Goal: Use online tool/utility: Utilize a website feature to perform a specific function

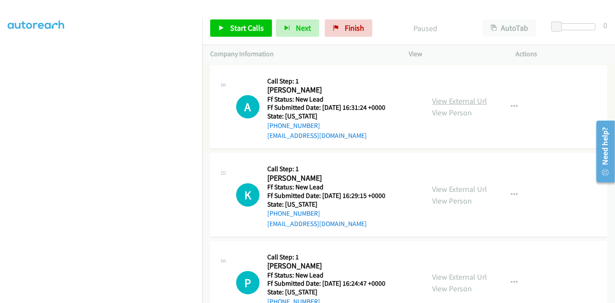
click at [450, 98] on link "View External Url" at bounding box center [459, 101] width 55 height 10
click at [444, 187] on link "View External Url" at bounding box center [459, 189] width 55 height 10
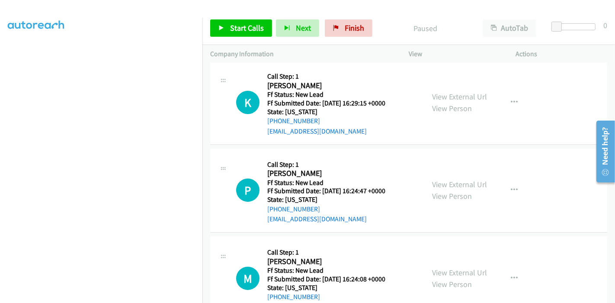
scroll to position [144, 0]
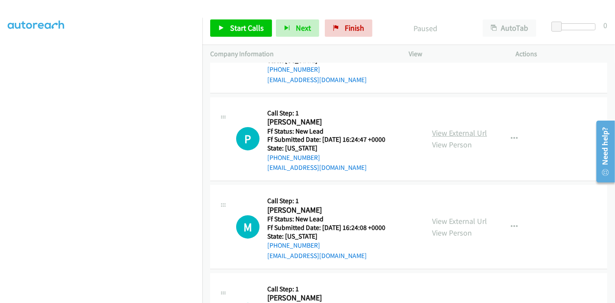
click at [459, 133] on link "View External Url" at bounding box center [459, 133] width 55 height 10
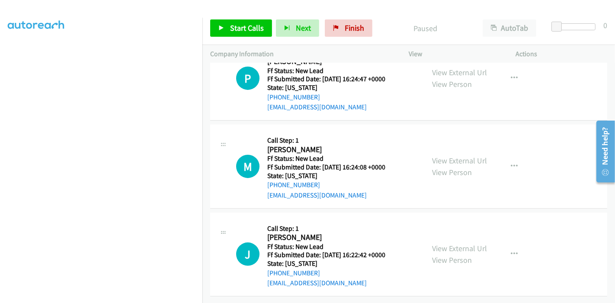
scroll to position [211, 0]
click at [432, 156] on link "View External Url" at bounding box center [459, 161] width 55 height 10
click at [435, 243] on link "View External Url" at bounding box center [459, 248] width 55 height 10
click at [234, 25] on span "Start Calls" at bounding box center [247, 28] width 34 height 10
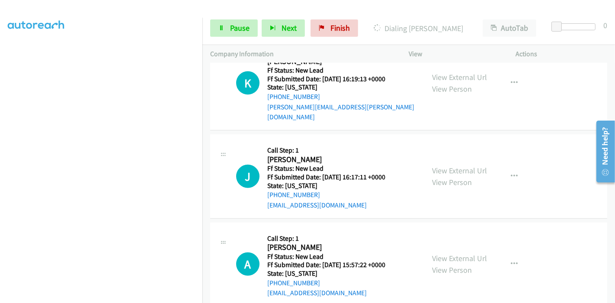
scroll to position [529, 0]
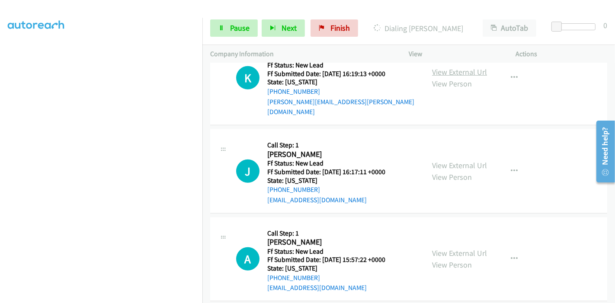
click at [447, 67] on link "View External Url" at bounding box center [459, 72] width 55 height 10
click at [440, 160] on link "View External Url" at bounding box center [459, 165] width 55 height 10
click at [441, 248] on link "View External Url" at bounding box center [459, 253] width 55 height 10
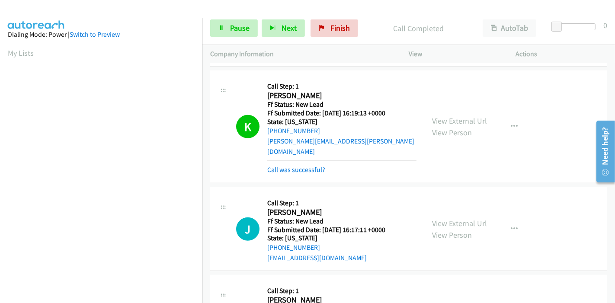
scroll to position [48, 0]
click at [241, 26] on span "Pause" at bounding box center [239, 28] width 19 height 10
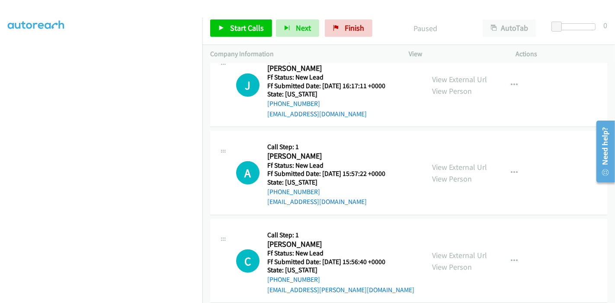
scroll to position [767, 0]
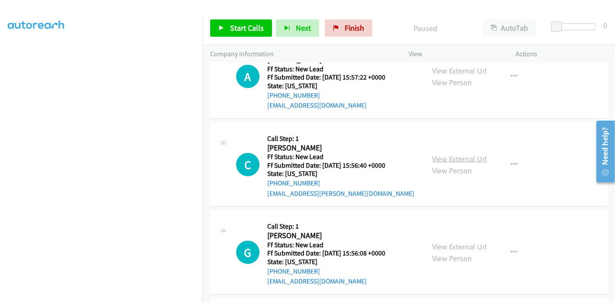
click at [433, 154] on link "View External Url" at bounding box center [459, 159] width 55 height 10
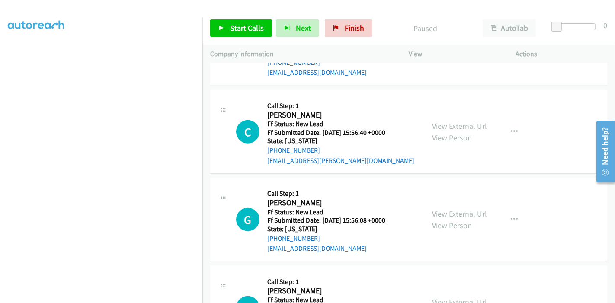
scroll to position [815, 0]
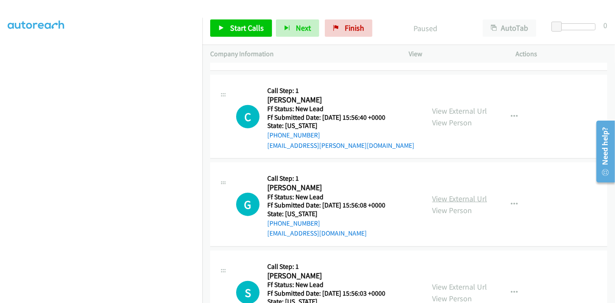
click at [459, 194] on link "View External Url" at bounding box center [459, 199] width 55 height 10
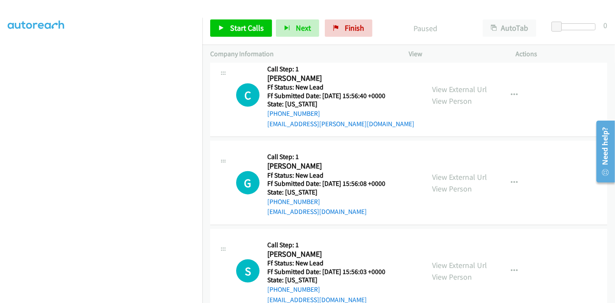
scroll to position [847, 0]
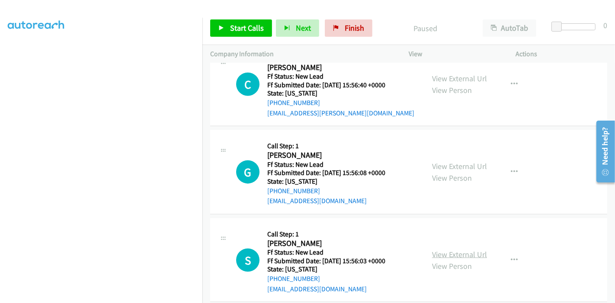
click at [449, 249] on link "View External Url" at bounding box center [459, 254] width 55 height 10
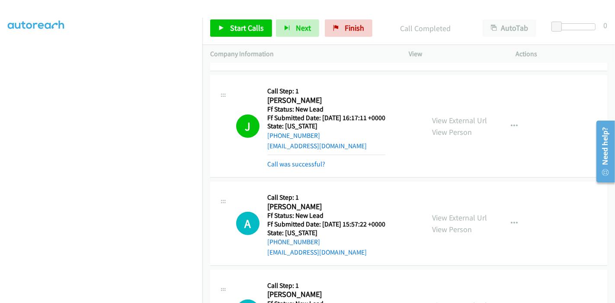
scroll to position [578, 0]
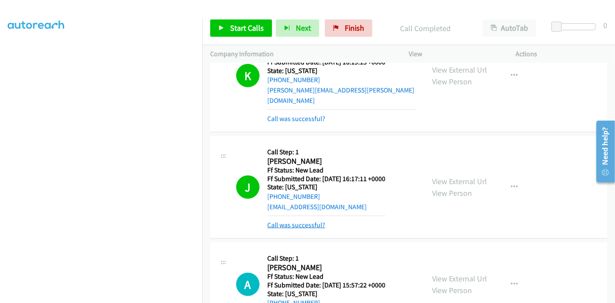
click at [293, 221] on link "Call was successful?" at bounding box center [296, 225] width 58 height 8
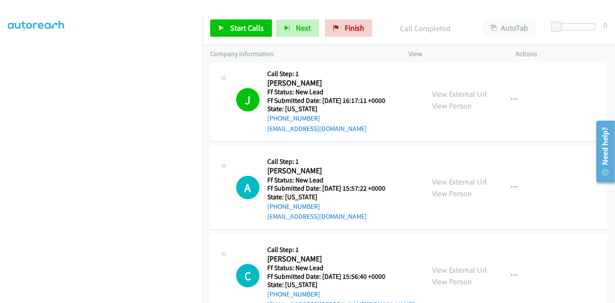
scroll to position [655, 0]
click at [242, 28] on span "Start Calls" at bounding box center [247, 28] width 34 height 10
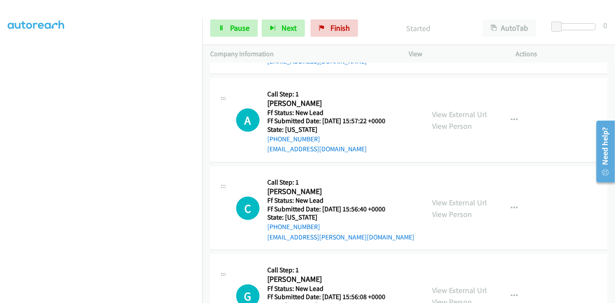
scroll to position [703, 0]
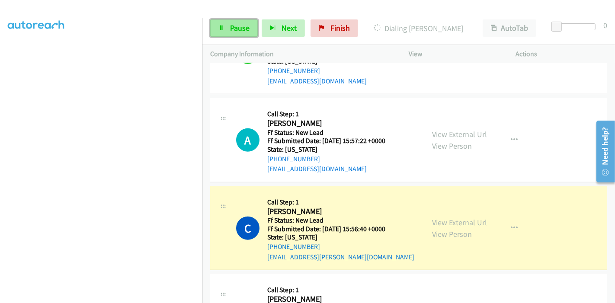
click at [222, 31] on link "Pause" at bounding box center [234, 27] width 48 height 17
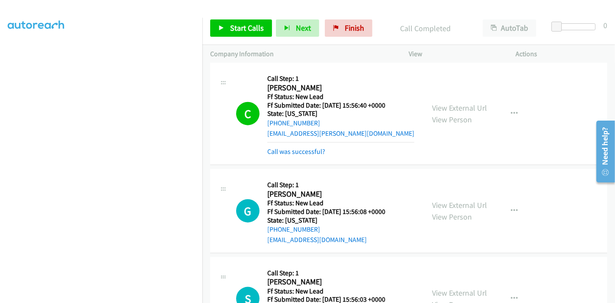
scroll to position [847, 0]
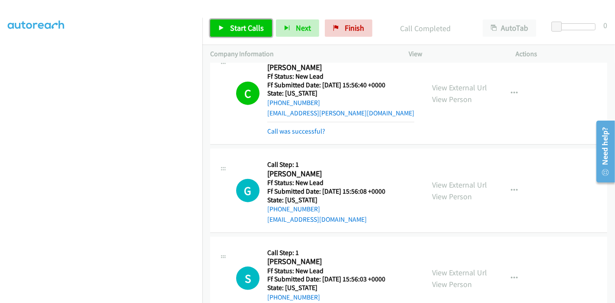
click at [230, 30] on span "Start Calls" at bounding box center [247, 28] width 34 height 10
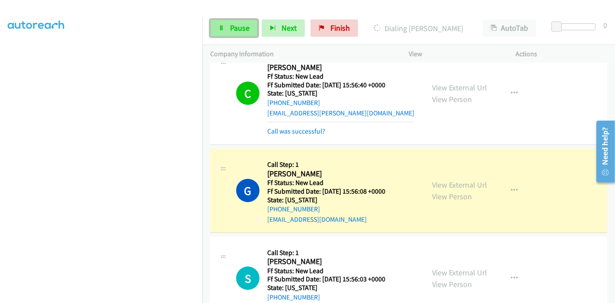
click at [227, 30] on link "Pause" at bounding box center [234, 27] width 48 height 17
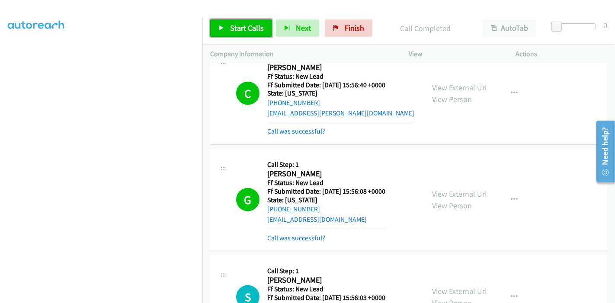
click at [238, 28] on span "Start Calls" at bounding box center [247, 28] width 34 height 10
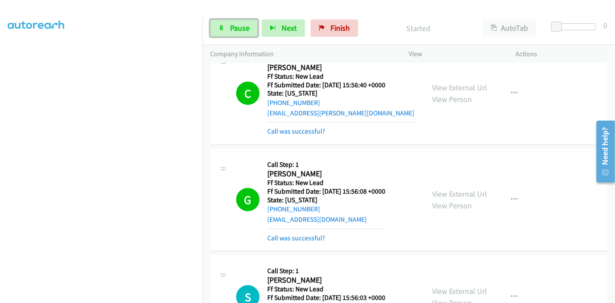
click at [238, 28] on span "Pause" at bounding box center [239, 28] width 19 height 10
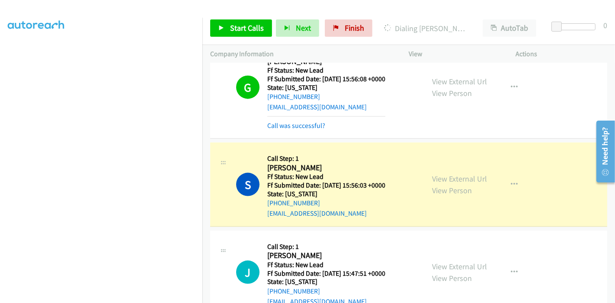
scroll to position [916, 0]
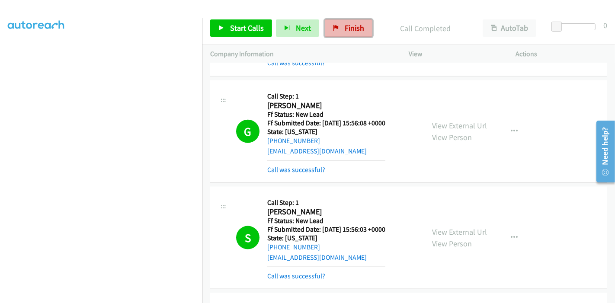
click at [356, 29] on span "Finish" at bounding box center [354, 28] width 19 height 10
